Goal: Find specific page/section: Find specific page/section

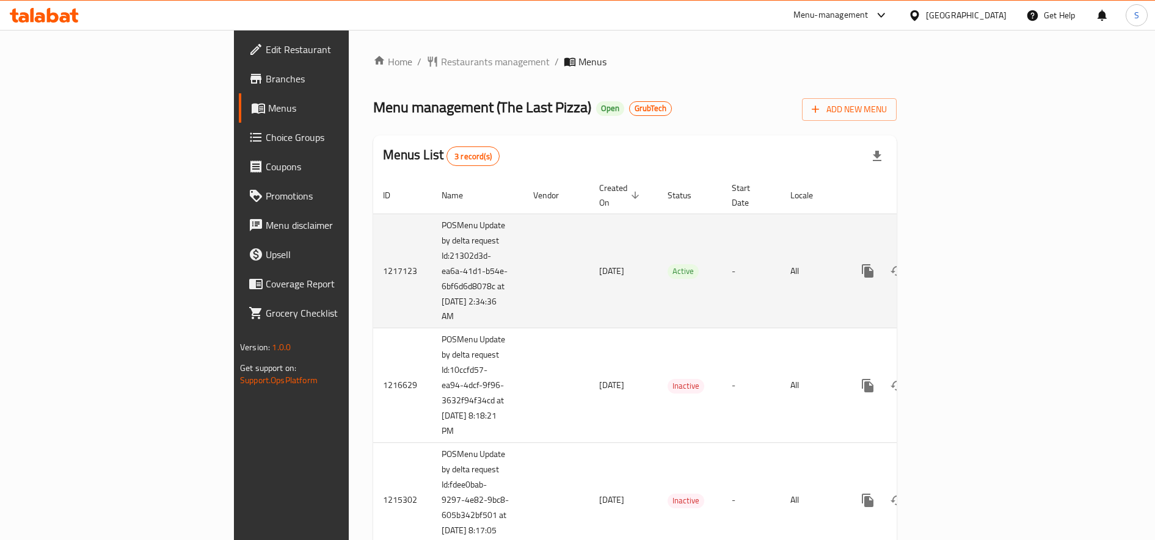
scroll to position [38, 0]
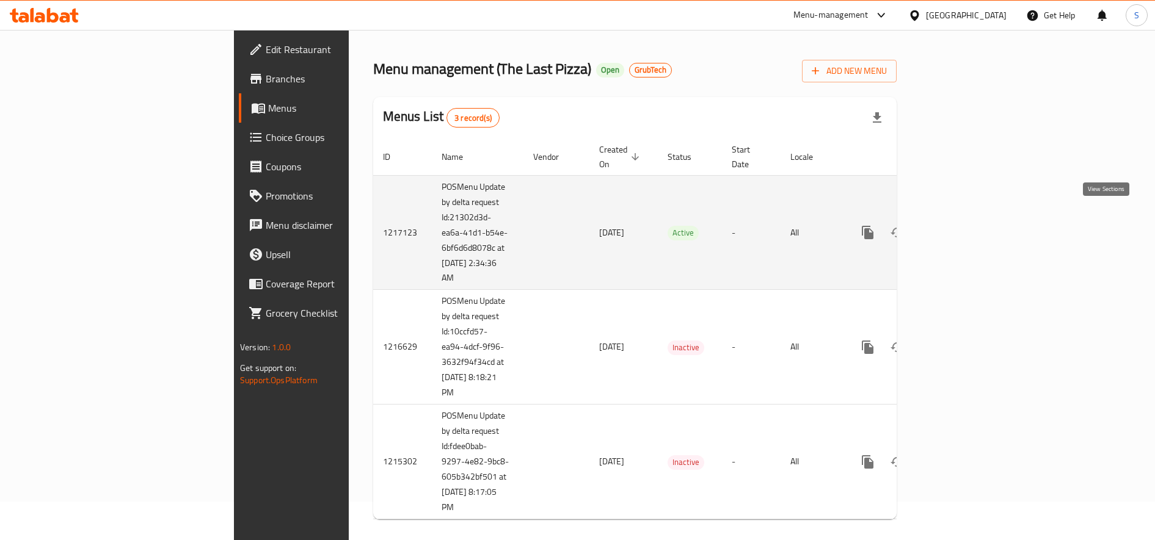
click at [970, 218] on link "enhanced table" at bounding box center [955, 232] width 29 height 29
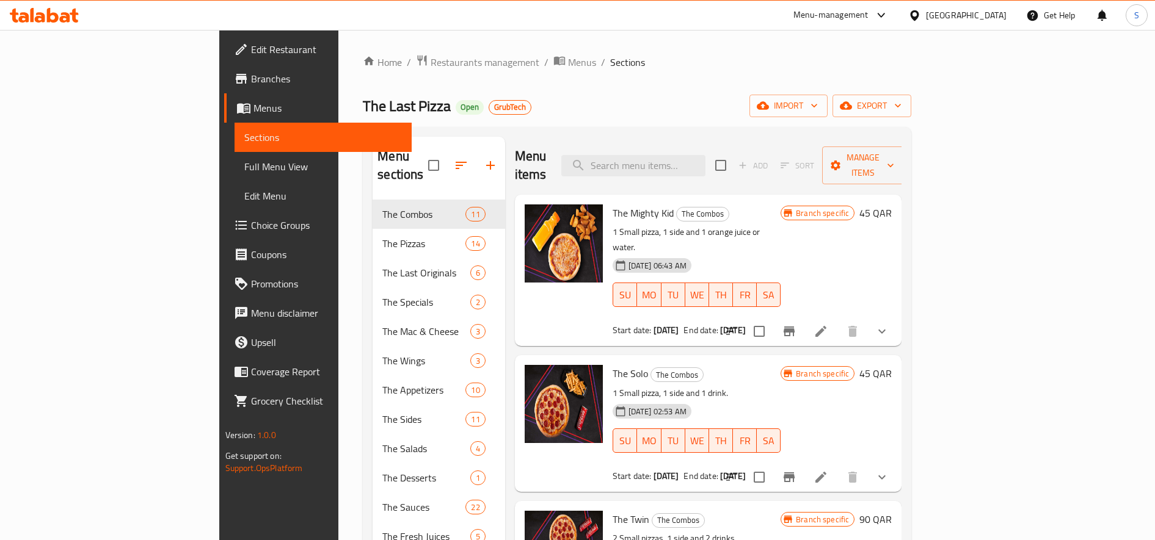
click at [244, 138] on span "Sections" at bounding box center [323, 137] width 158 height 15
click at [568, 63] on span "Menus" at bounding box center [582, 62] width 28 height 15
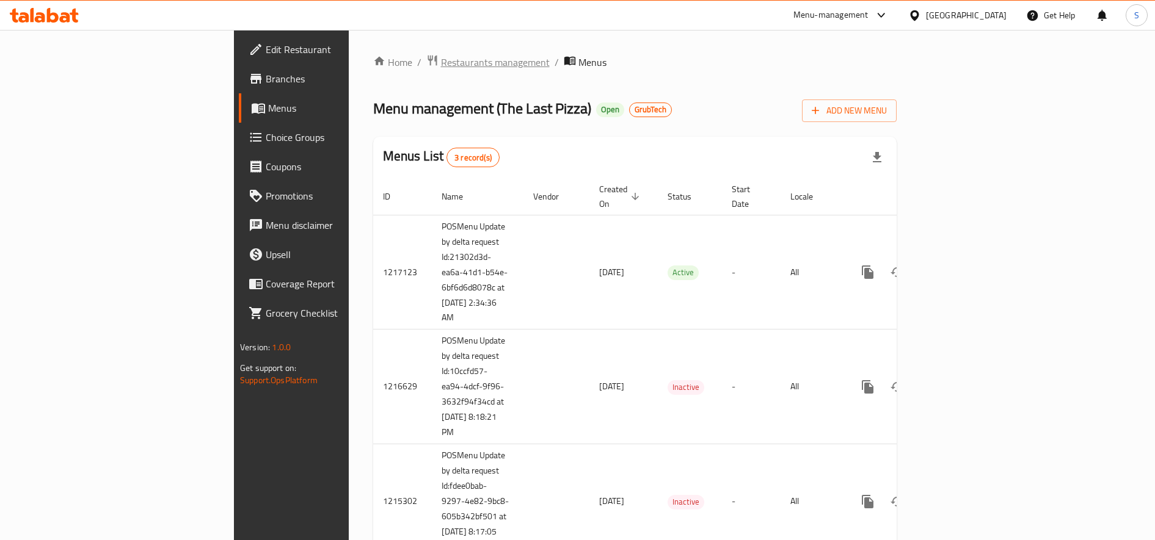
click at [441, 63] on span "Restaurants management" at bounding box center [495, 62] width 109 height 15
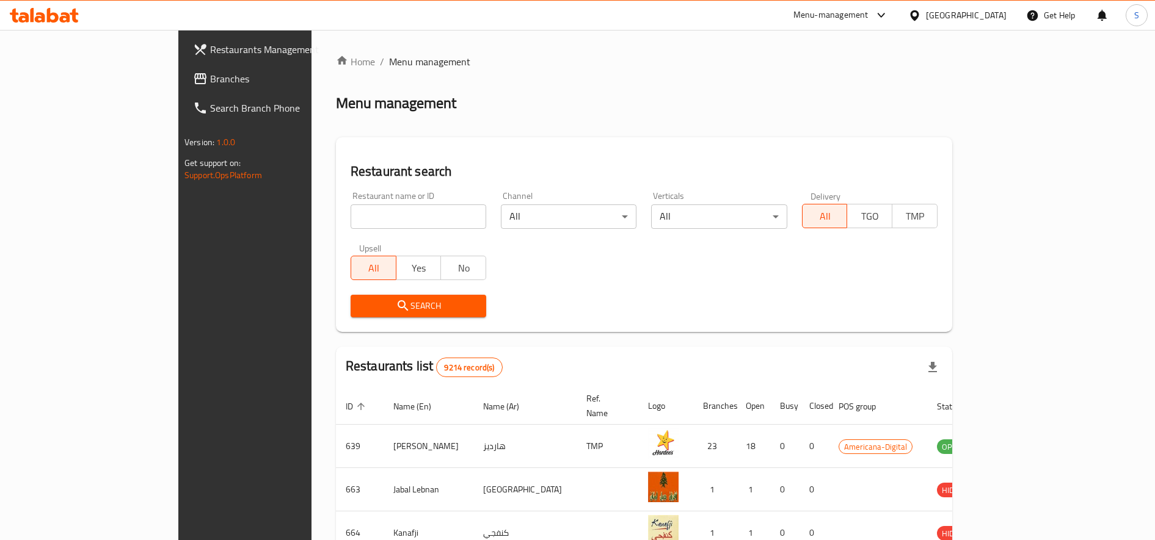
click at [350, 220] on input "search" at bounding box center [418, 217] width 136 height 24
type input "The Last Pizza"
click at [360, 309] on span "Search" at bounding box center [418, 306] width 116 height 15
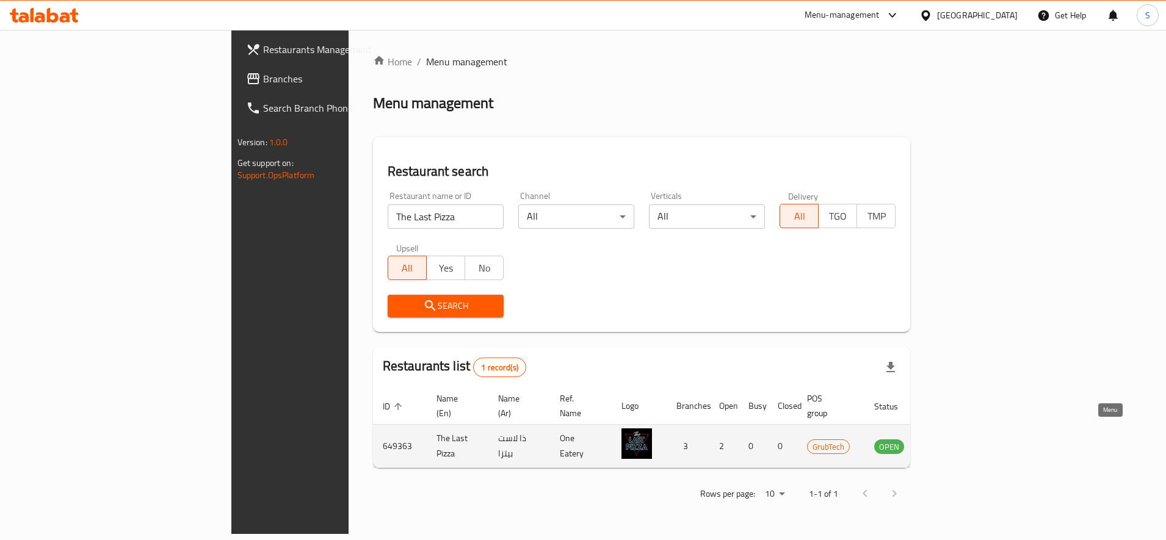
click at [952, 442] on icon "enhanced table" at bounding box center [945, 447] width 13 height 10
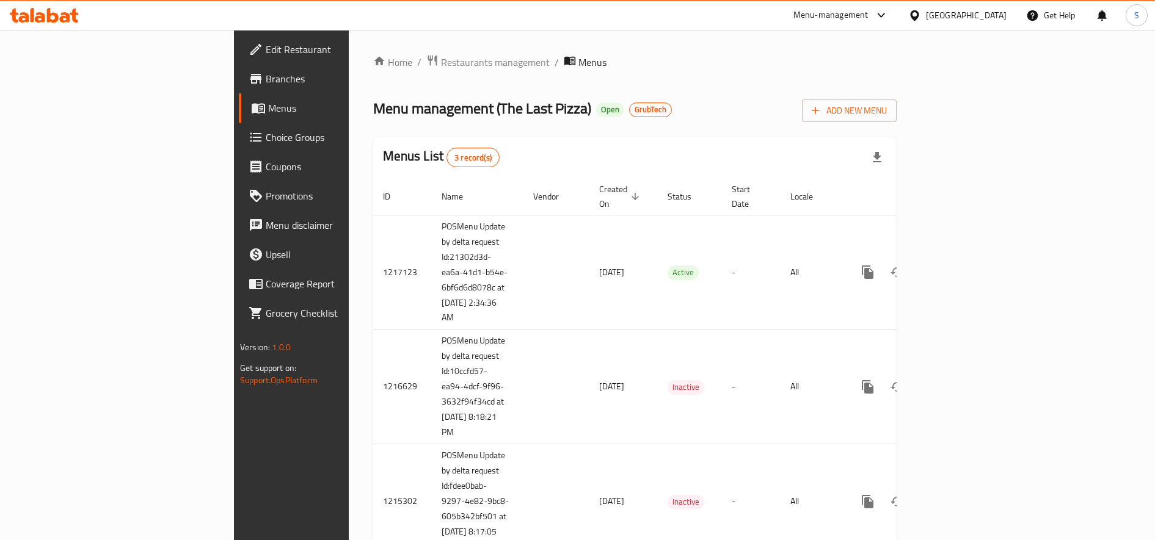
click at [266, 78] on span "Branches" at bounding box center [341, 78] width 151 height 15
